Goal: Information Seeking & Learning: Check status

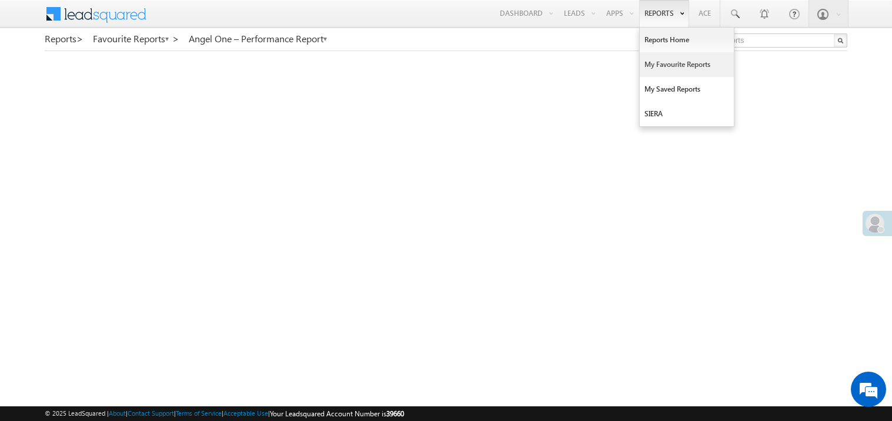
click at [656, 65] on link "My Favourite Reports" at bounding box center [687, 64] width 94 height 25
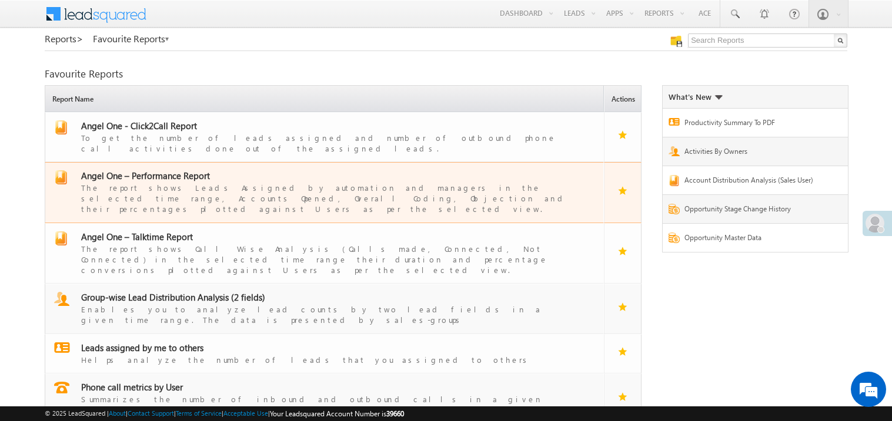
click at [159, 170] on span "Angel One – Performance Report" at bounding box center [145, 176] width 129 height 12
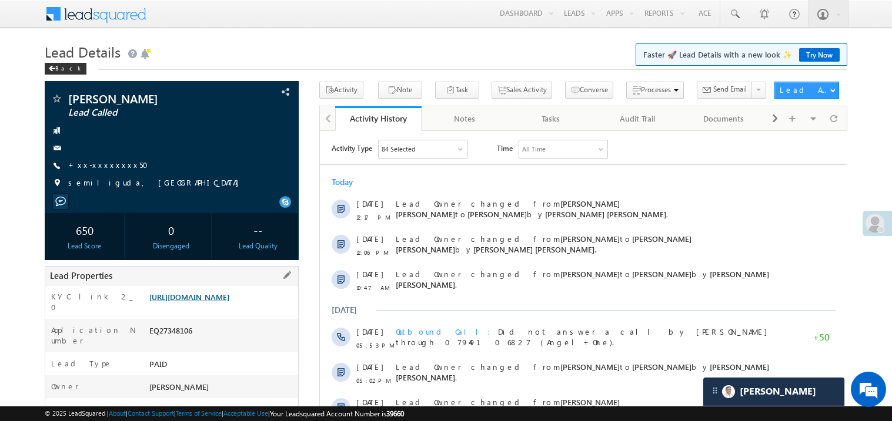
click at [229, 302] on link "[URL][DOMAIN_NAME]" at bounding box center [189, 297] width 80 height 10
